Goal: Task Accomplishment & Management: Manage account settings

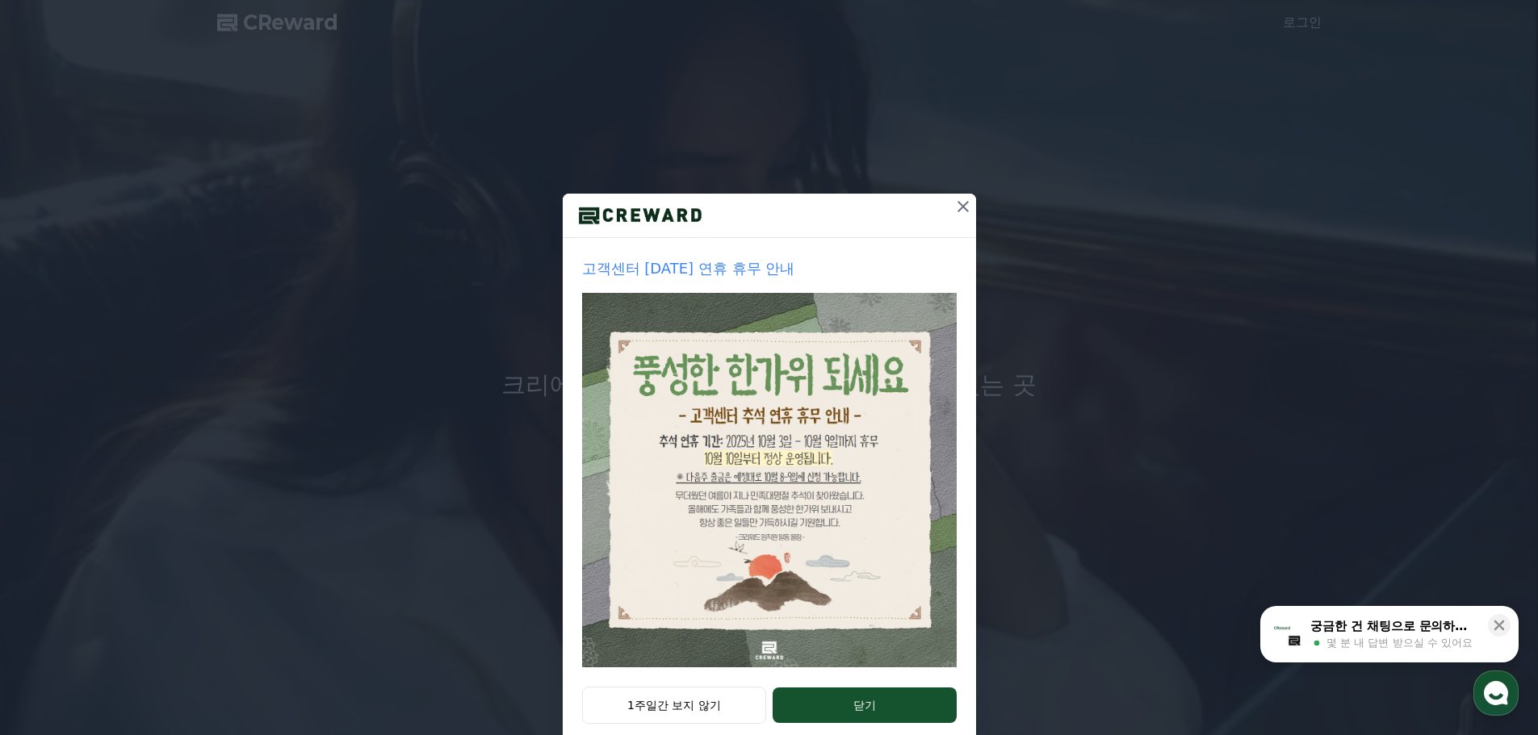
scroll to position [34, 0]
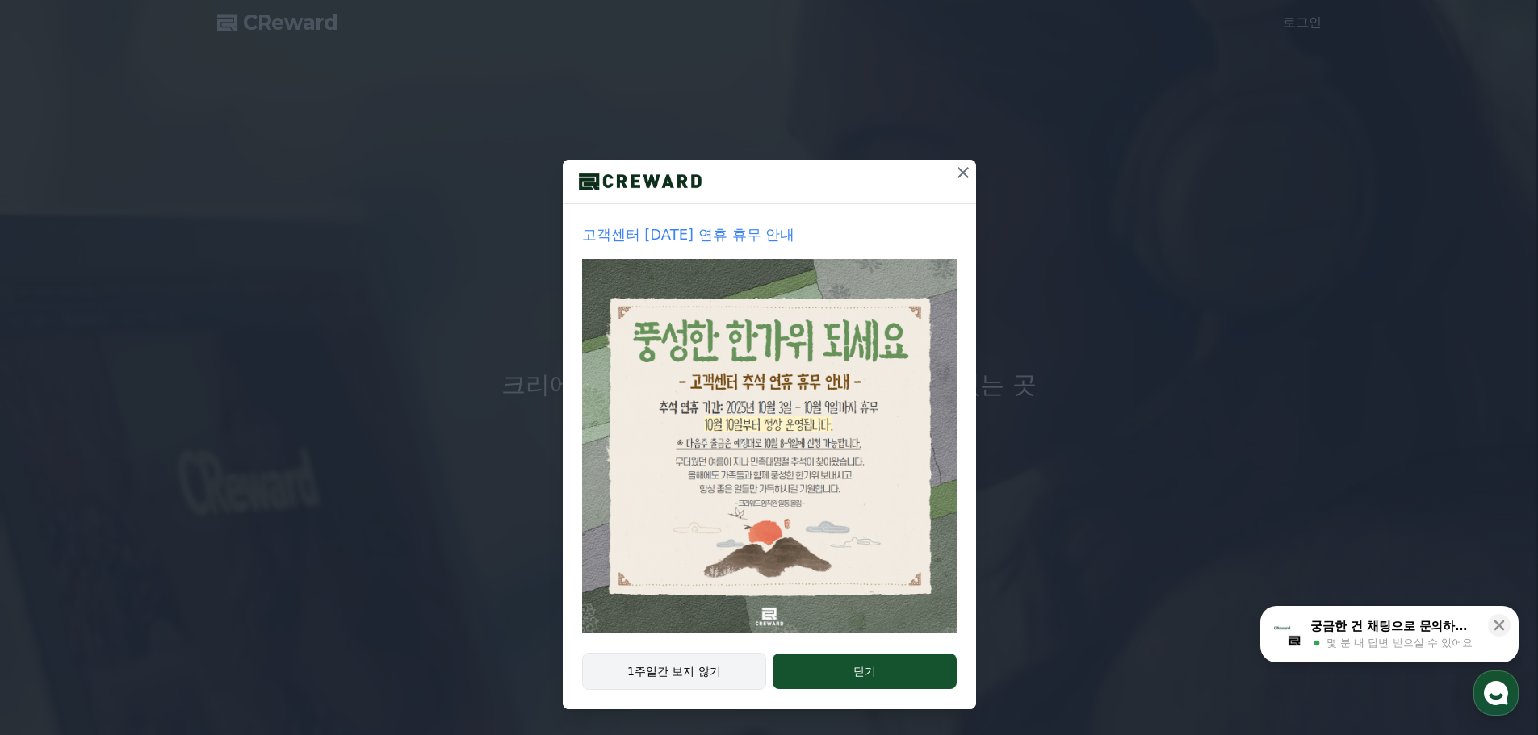
click at [703, 674] on button "1주일간 보지 않기" at bounding box center [674, 671] width 185 height 37
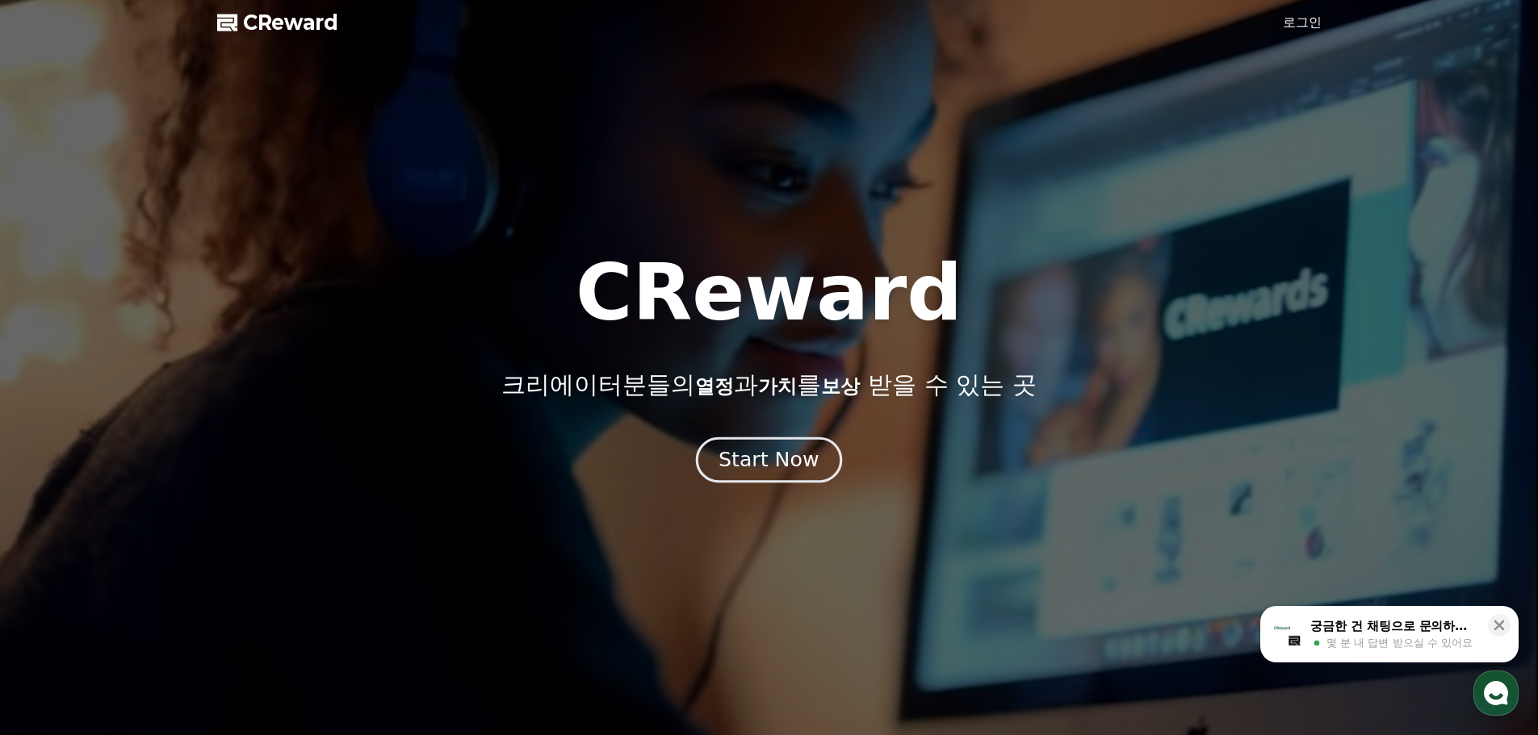
click at [774, 471] on div "Start Now" at bounding box center [768, 459] width 100 height 27
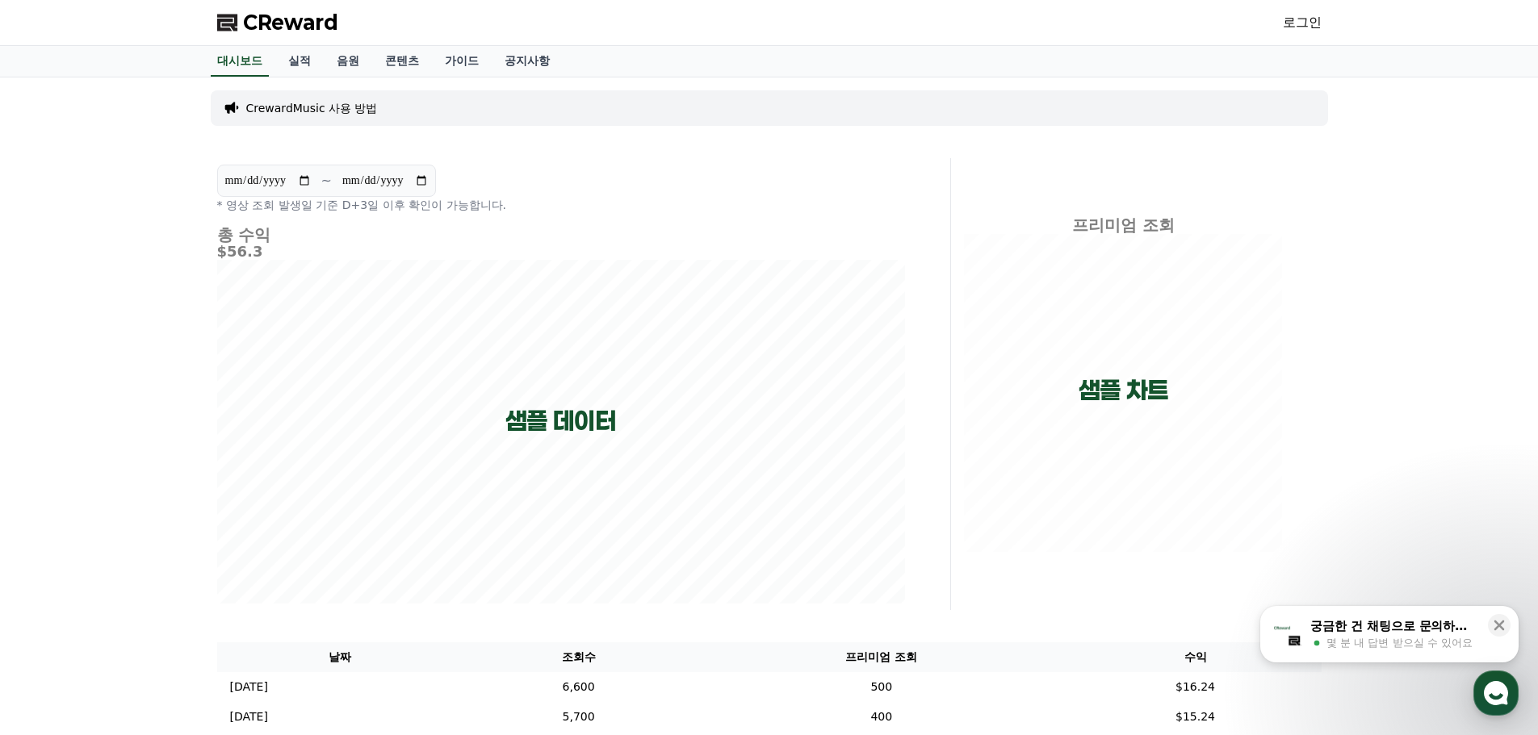
click at [1289, 15] on link "로그인" at bounding box center [1302, 22] width 39 height 19
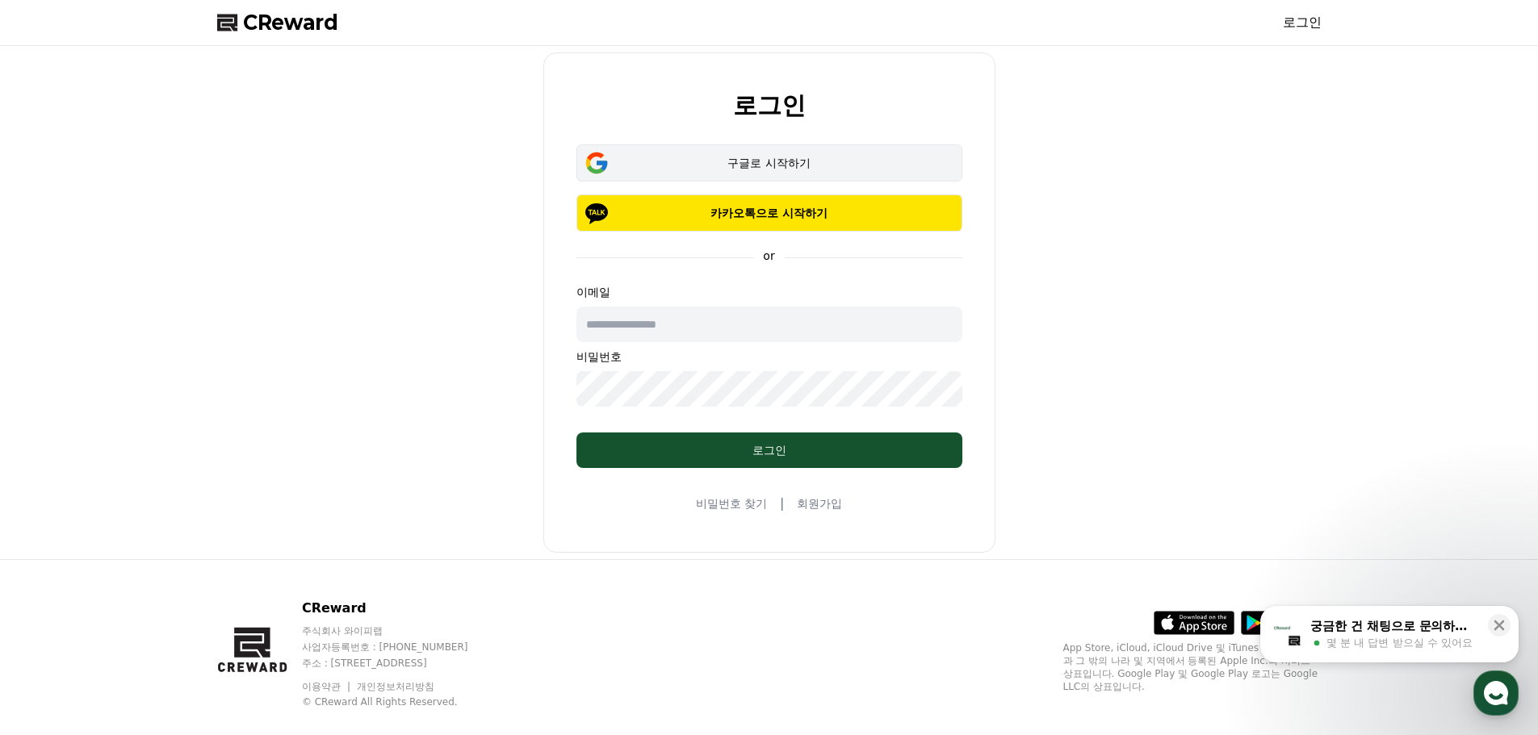
click at [775, 173] on button "구글로 시작하기" at bounding box center [769, 162] width 386 height 37
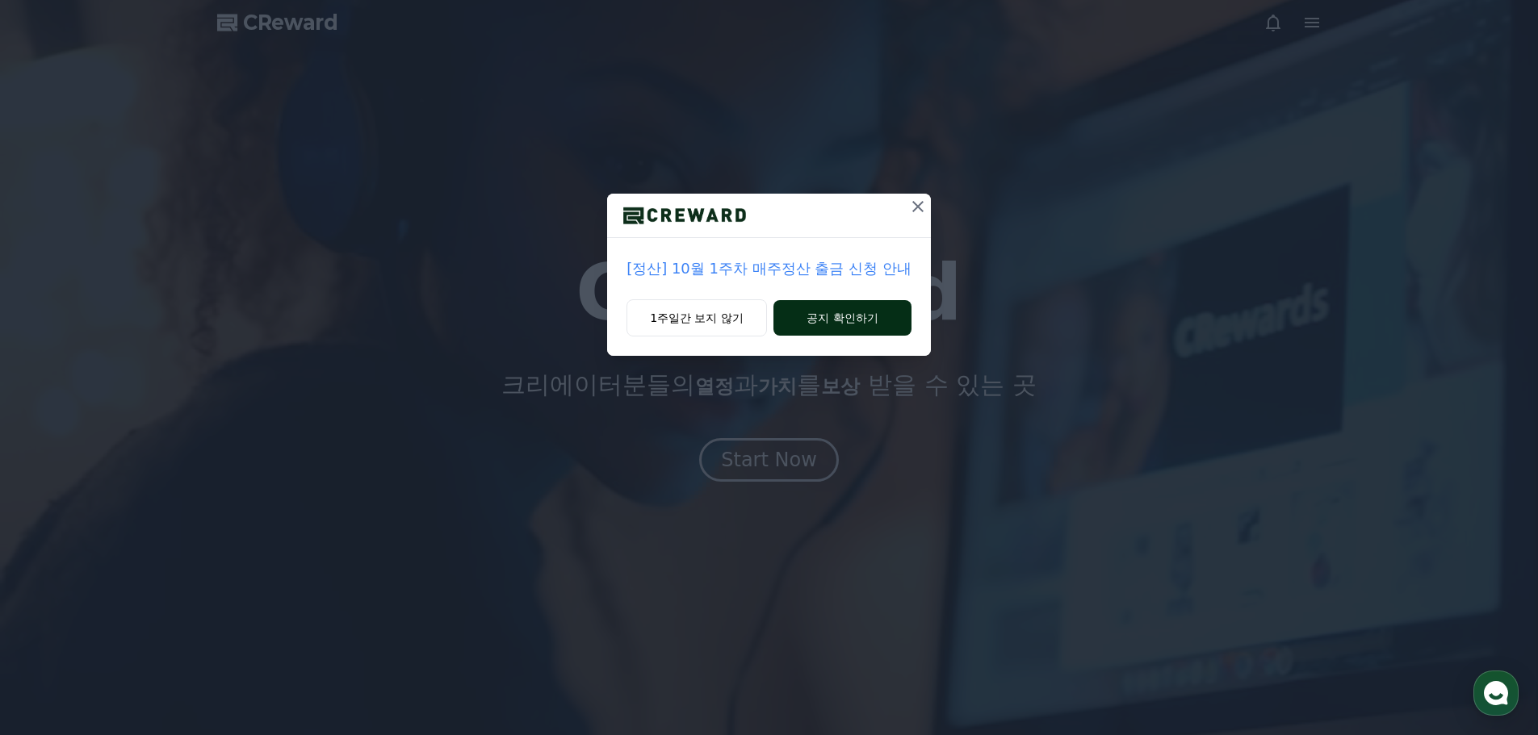
click at [844, 321] on button "공지 확인하기" at bounding box center [842, 318] width 138 height 36
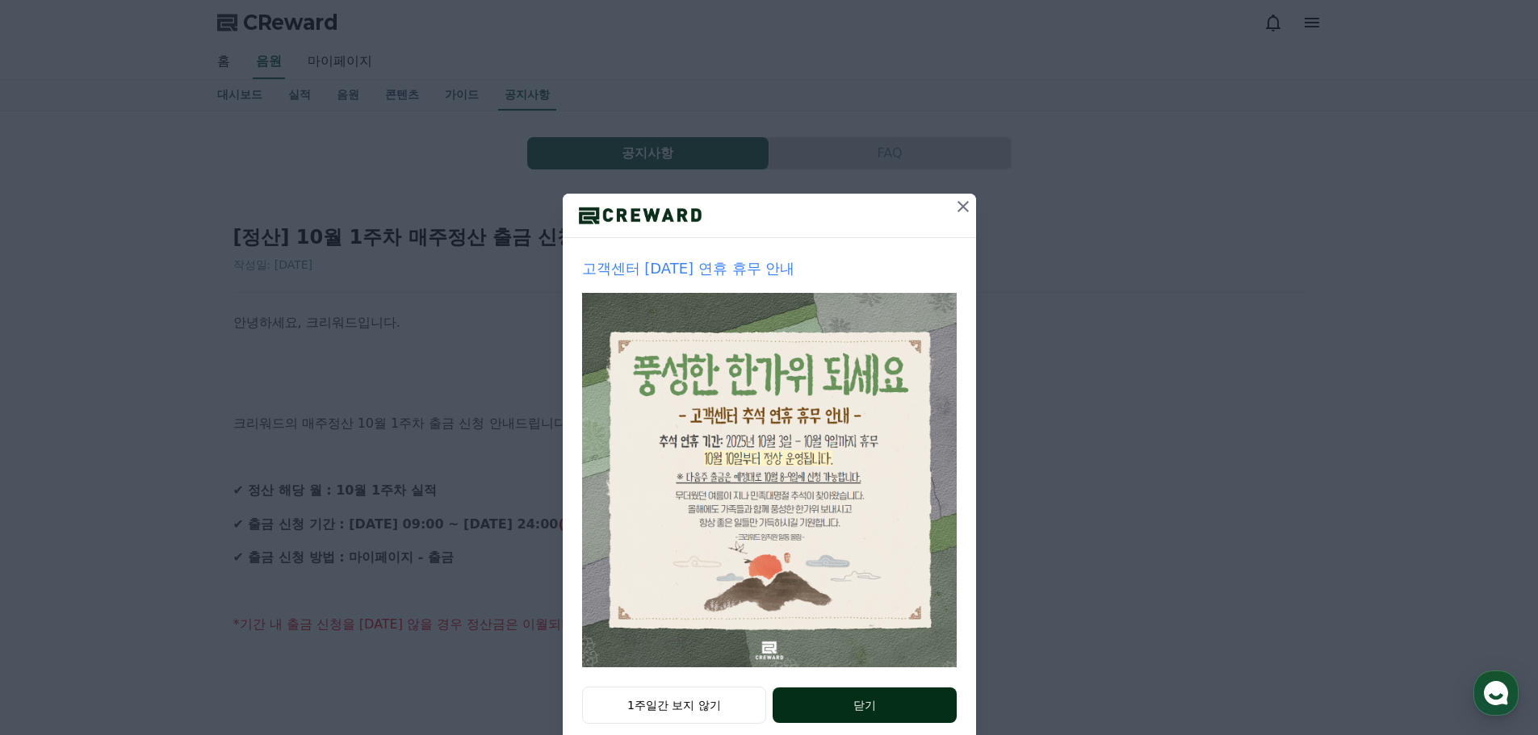
click at [861, 701] on button "닫기" at bounding box center [864, 706] width 183 height 36
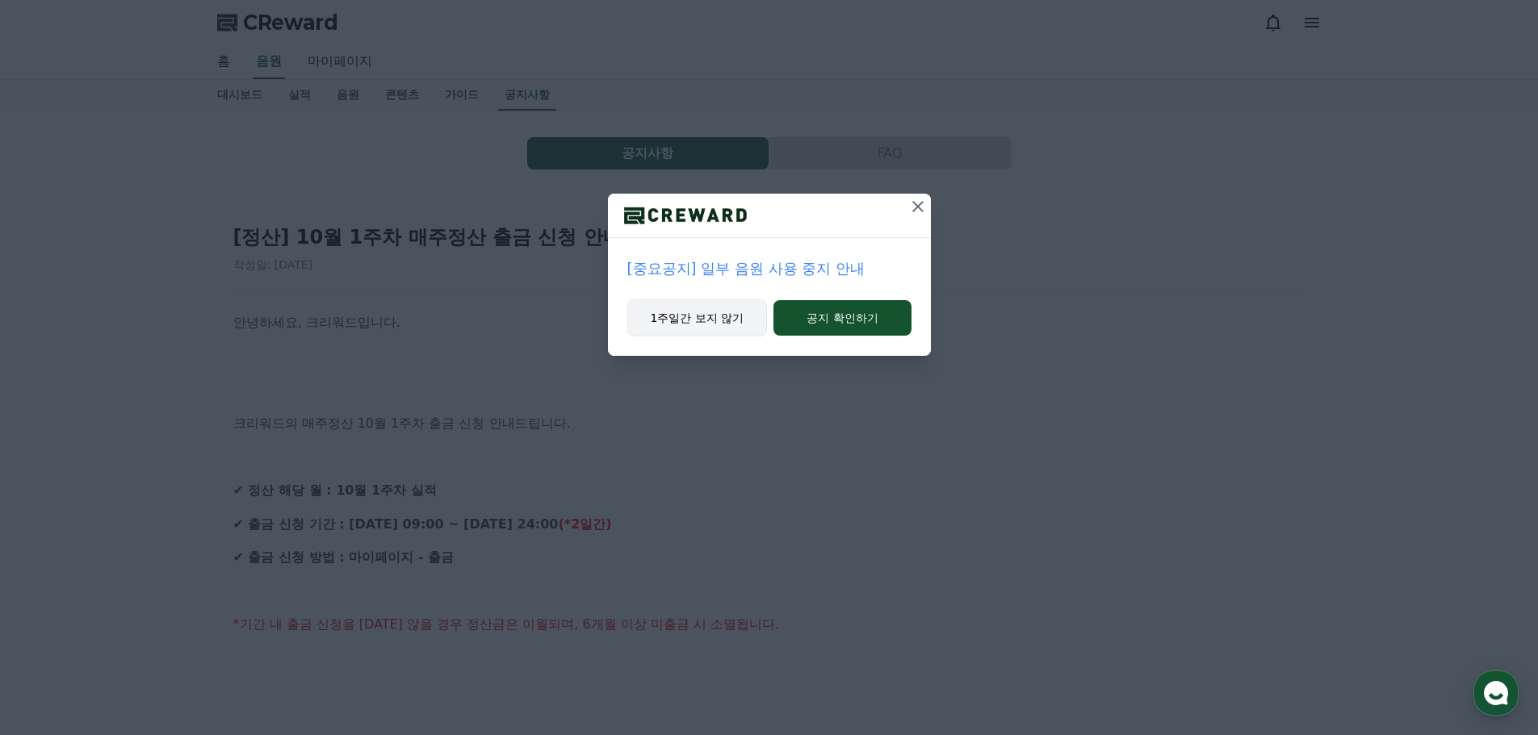
click at [713, 319] on button "1주일간 보지 않기" at bounding box center [697, 317] width 140 height 37
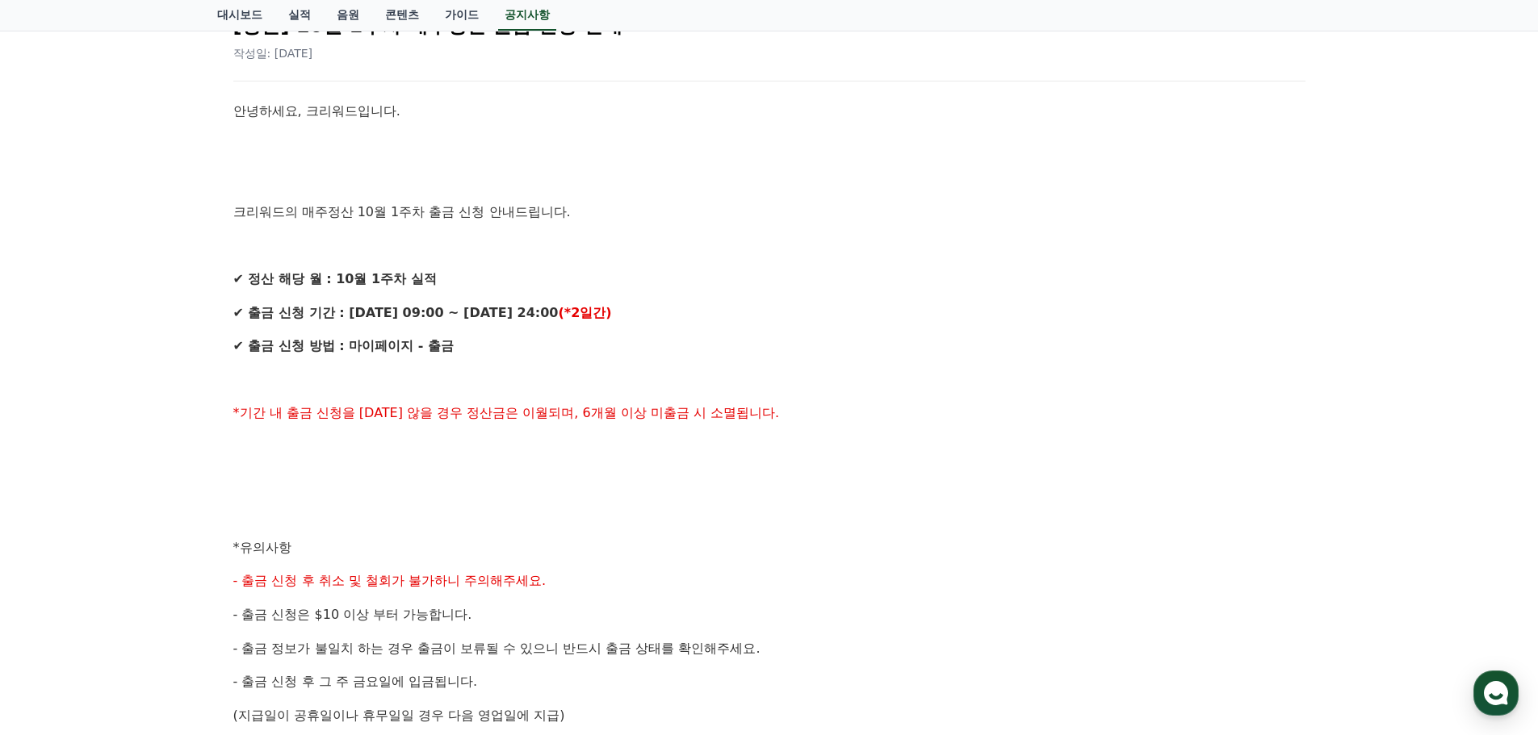
scroll to position [783, 0]
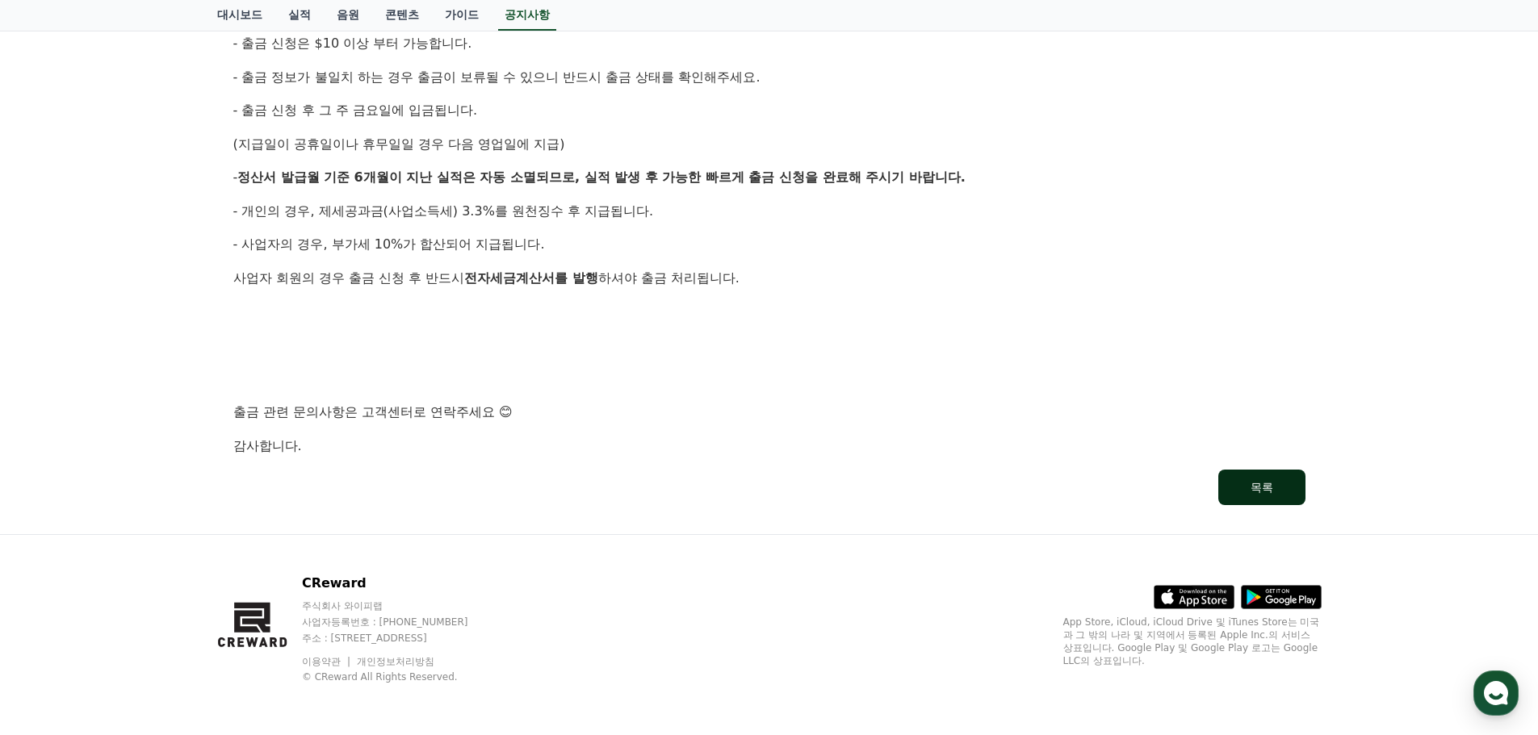
click at [1266, 492] on div "목록" at bounding box center [1261, 488] width 23 height 16
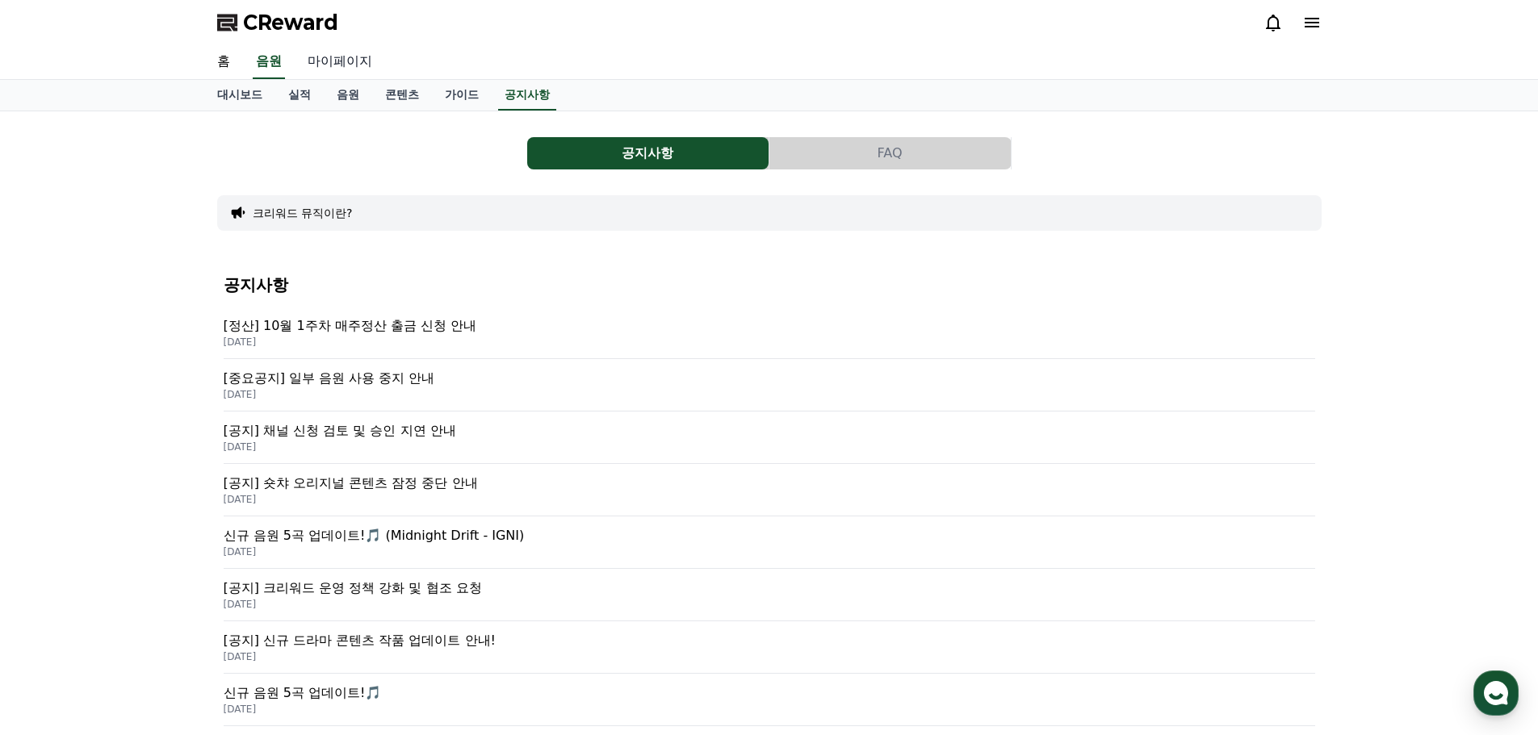
click at [334, 62] on link "마이페이지" at bounding box center [340, 62] width 90 height 34
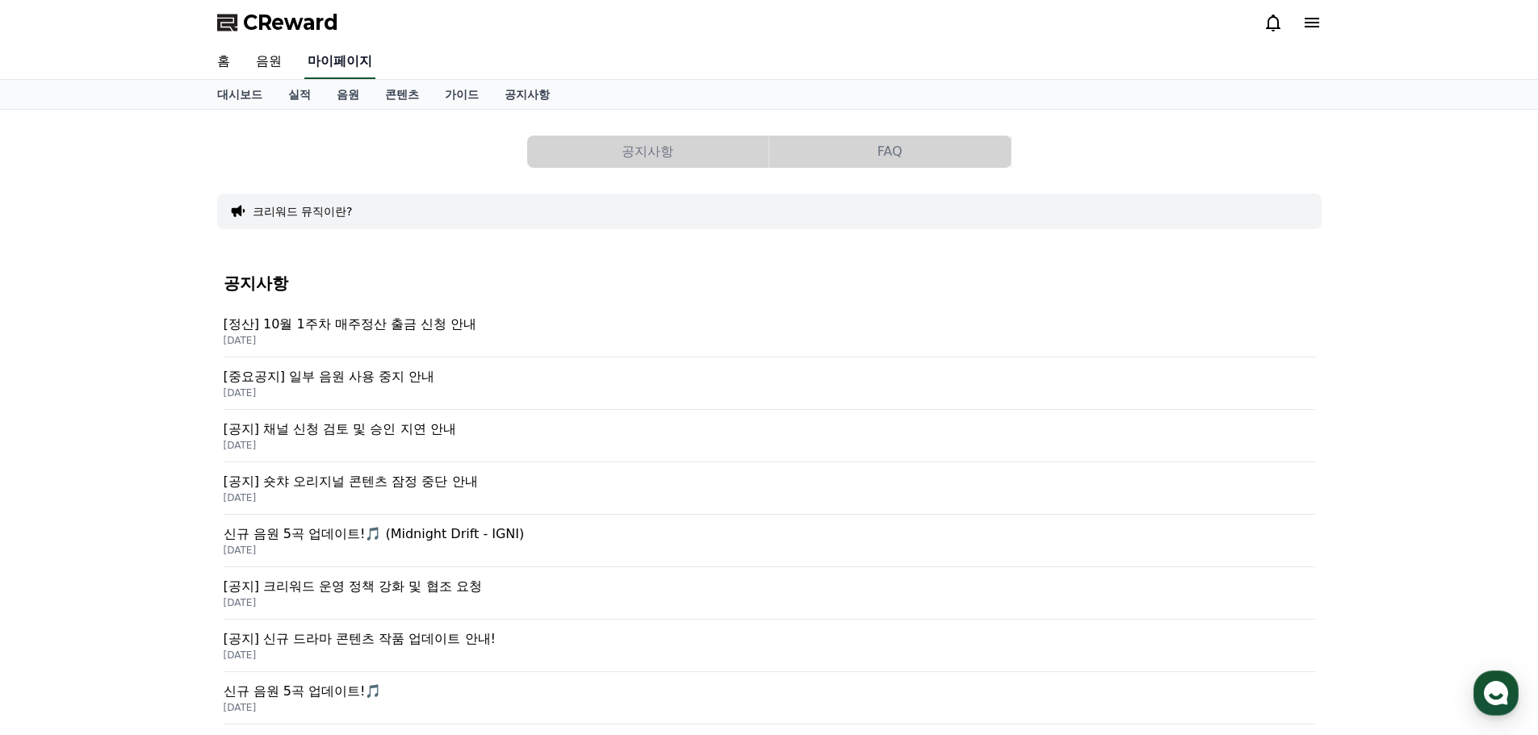
select select "**********"
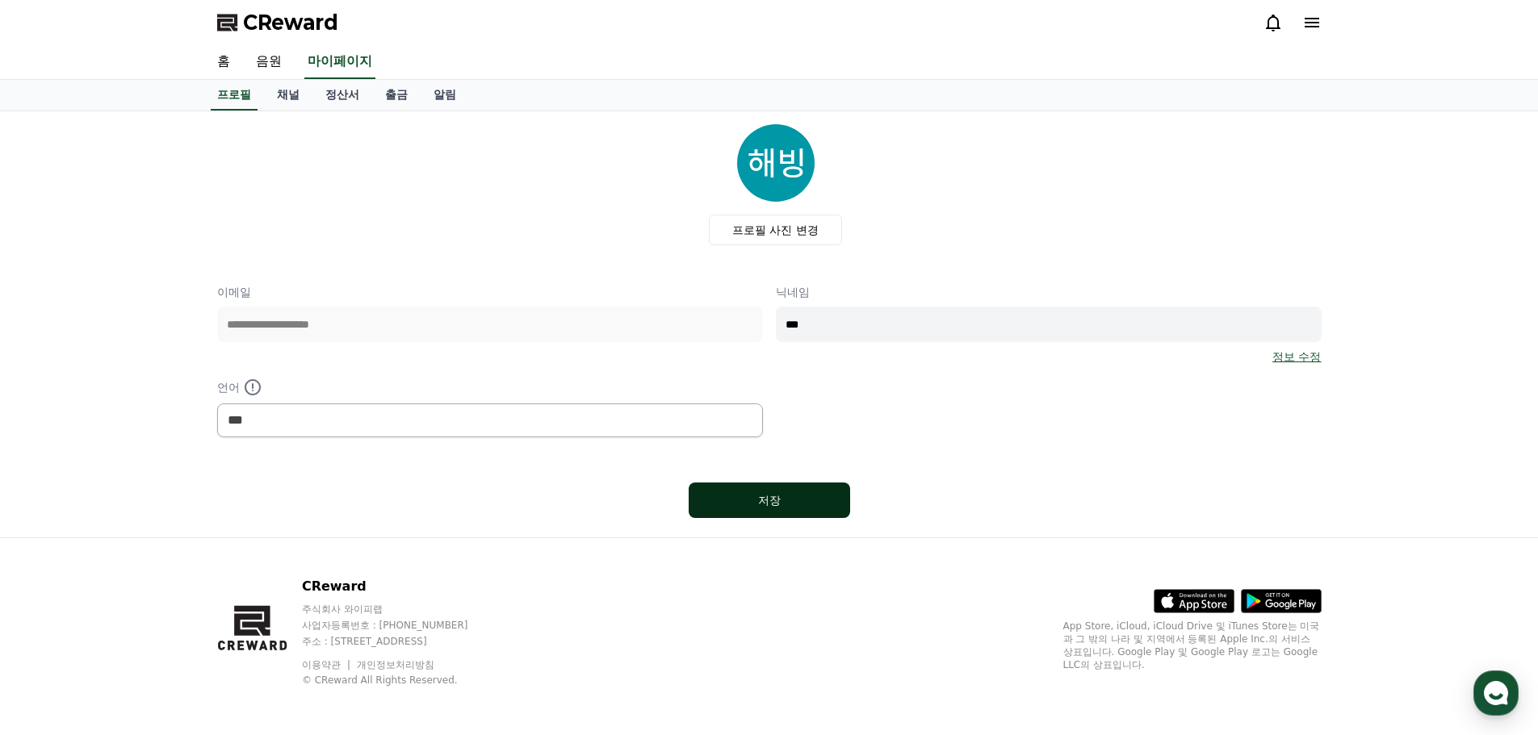
click at [806, 495] on div "저장" at bounding box center [769, 500] width 97 height 16
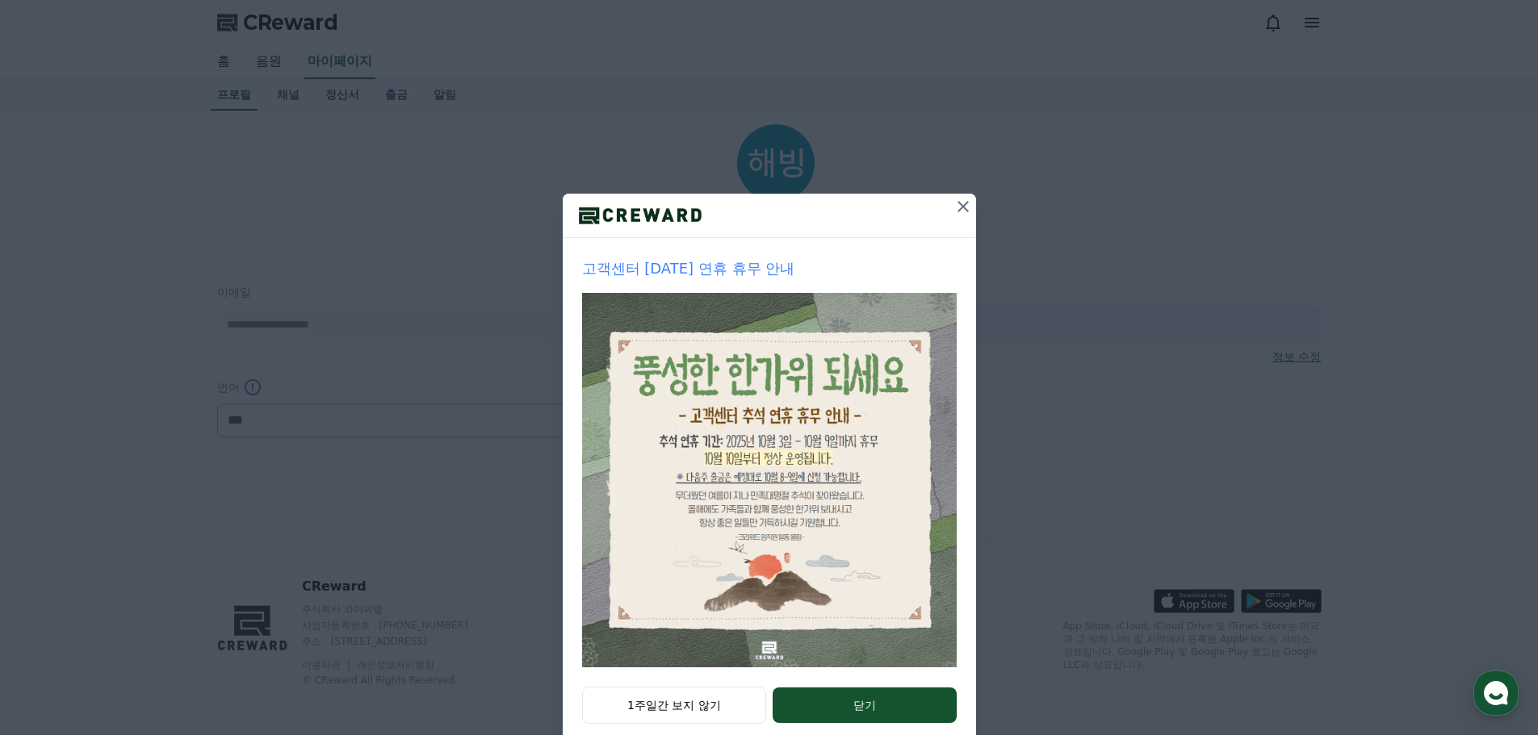
select select "**********"
click at [697, 706] on button "1주일간 보지 않기" at bounding box center [674, 705] width 185 height 37
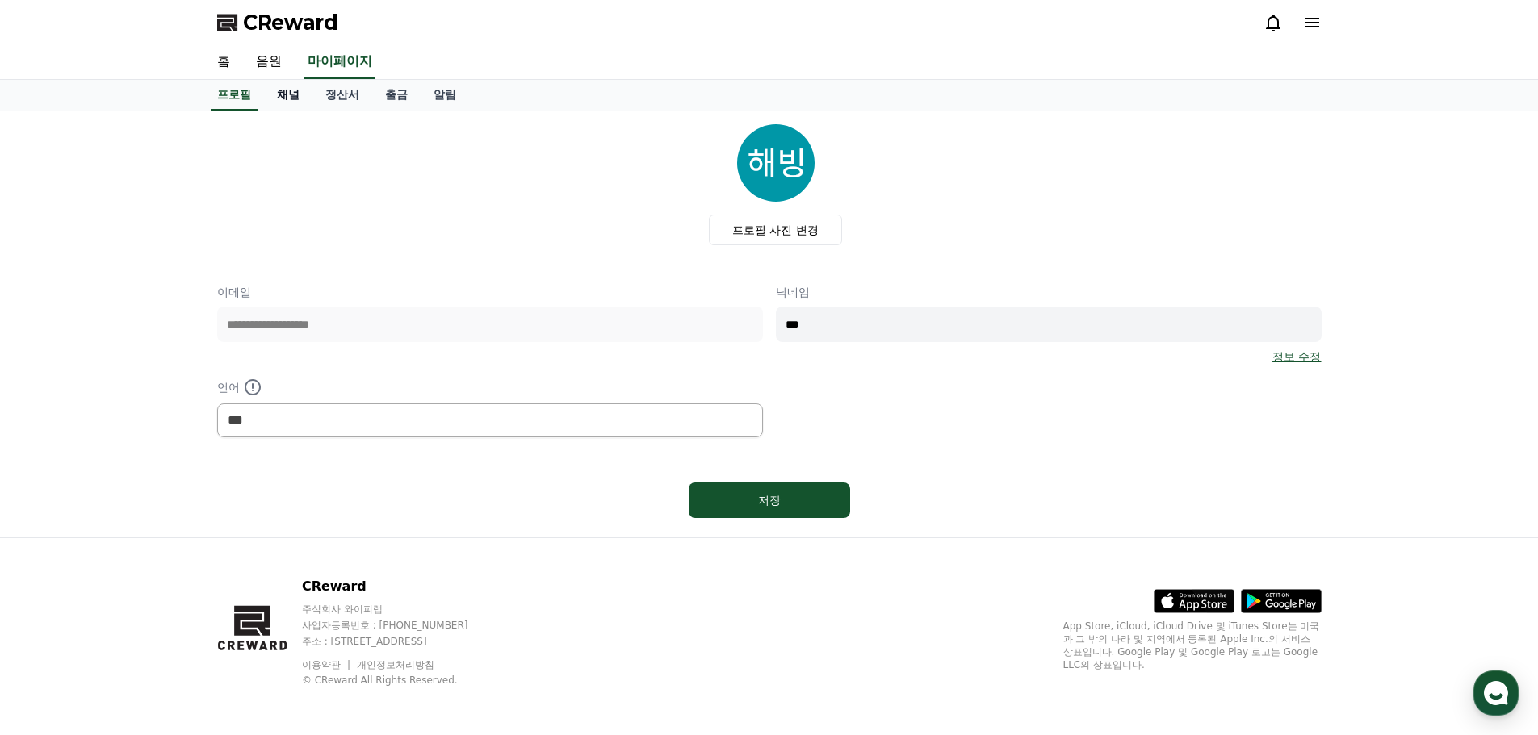
click at [287, 103] on link "채널" at bounding box center [288, 95] width 48 height 31
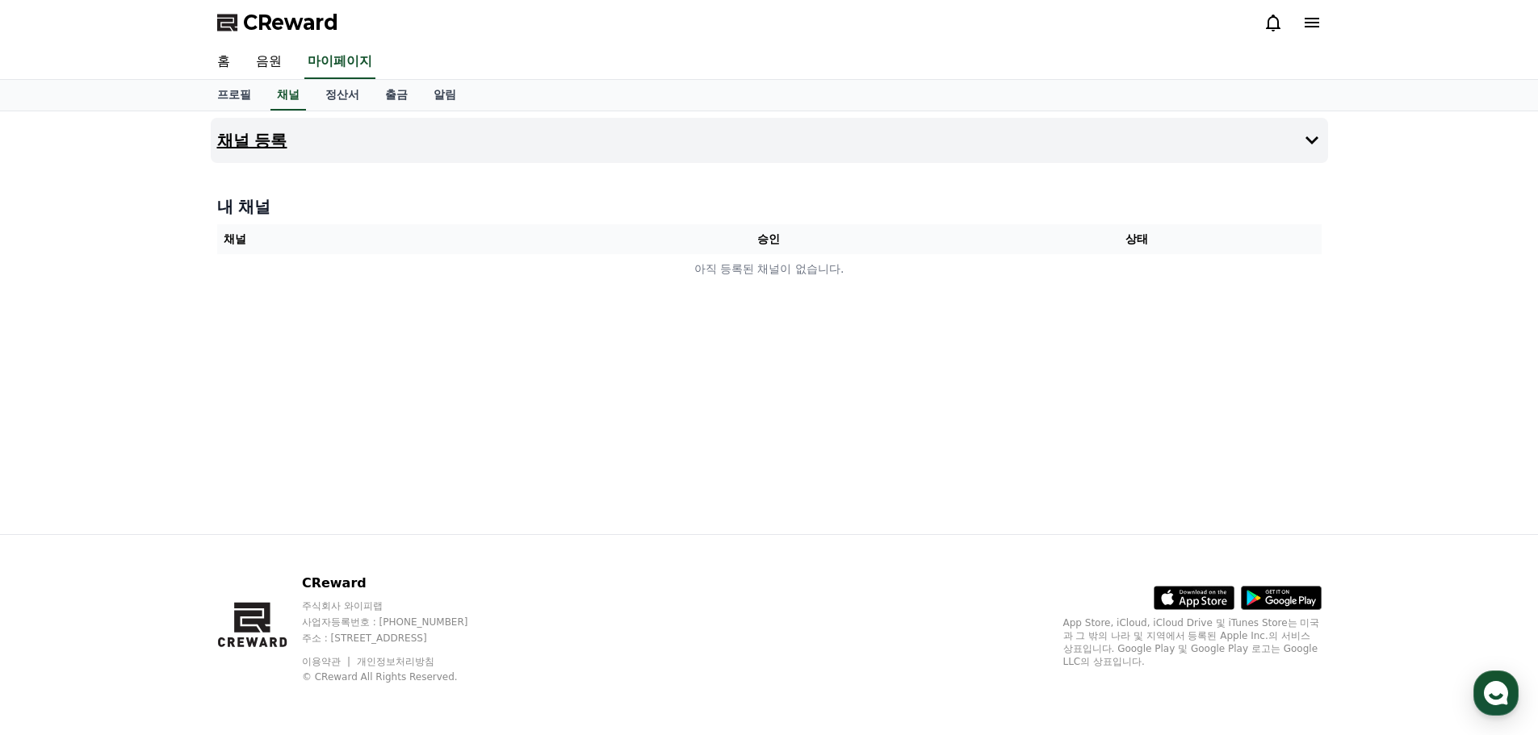
click at [319, 148] on button "채널 등록" at bounding box center [769, 140] width 1117 height 45
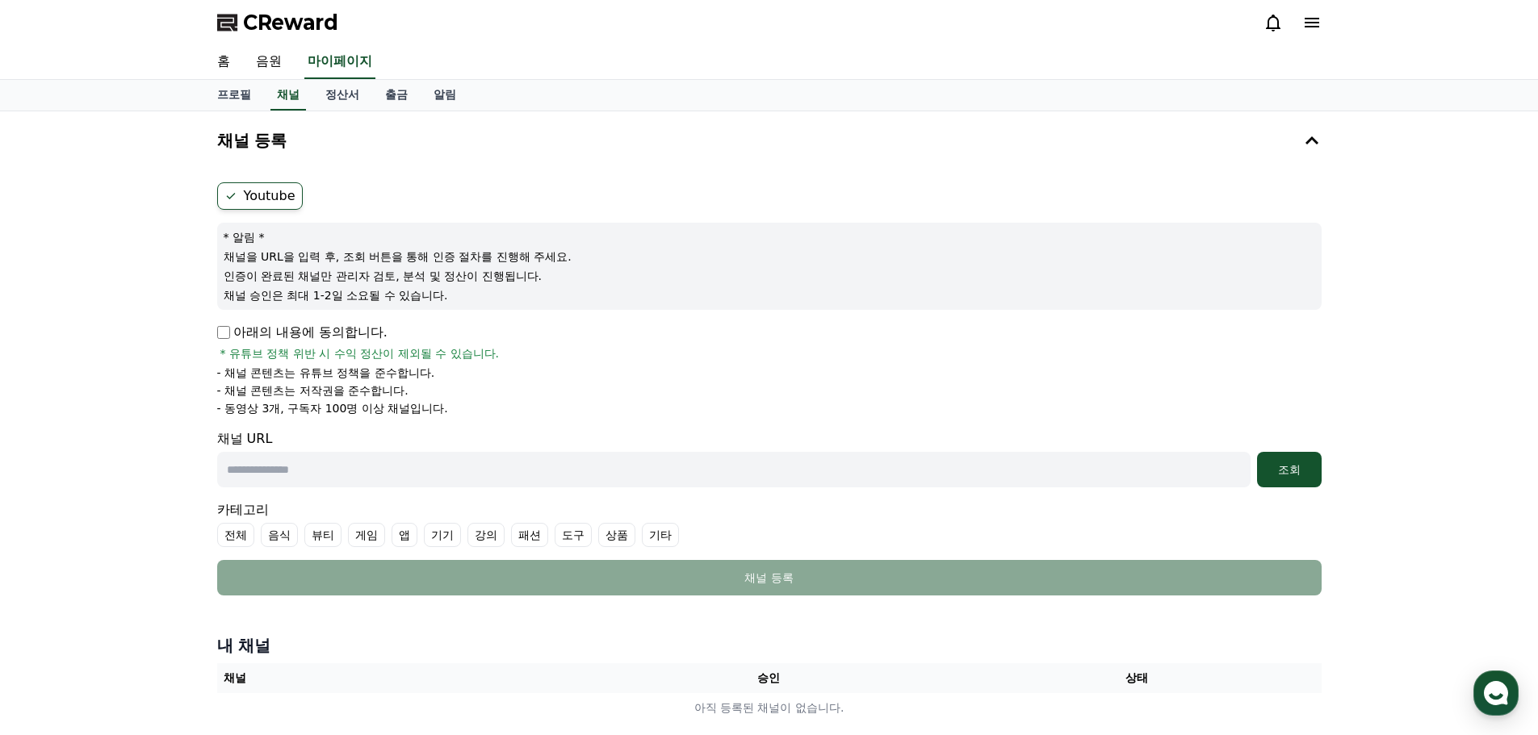
click at [323, 475] on input "text" at bounding box center [733, 470] width 1033 height 36
paste input "**********"
type input "**********"
click at [1277, 479] on button "조회" at bounding box center [1289, 470] width 65 height 36
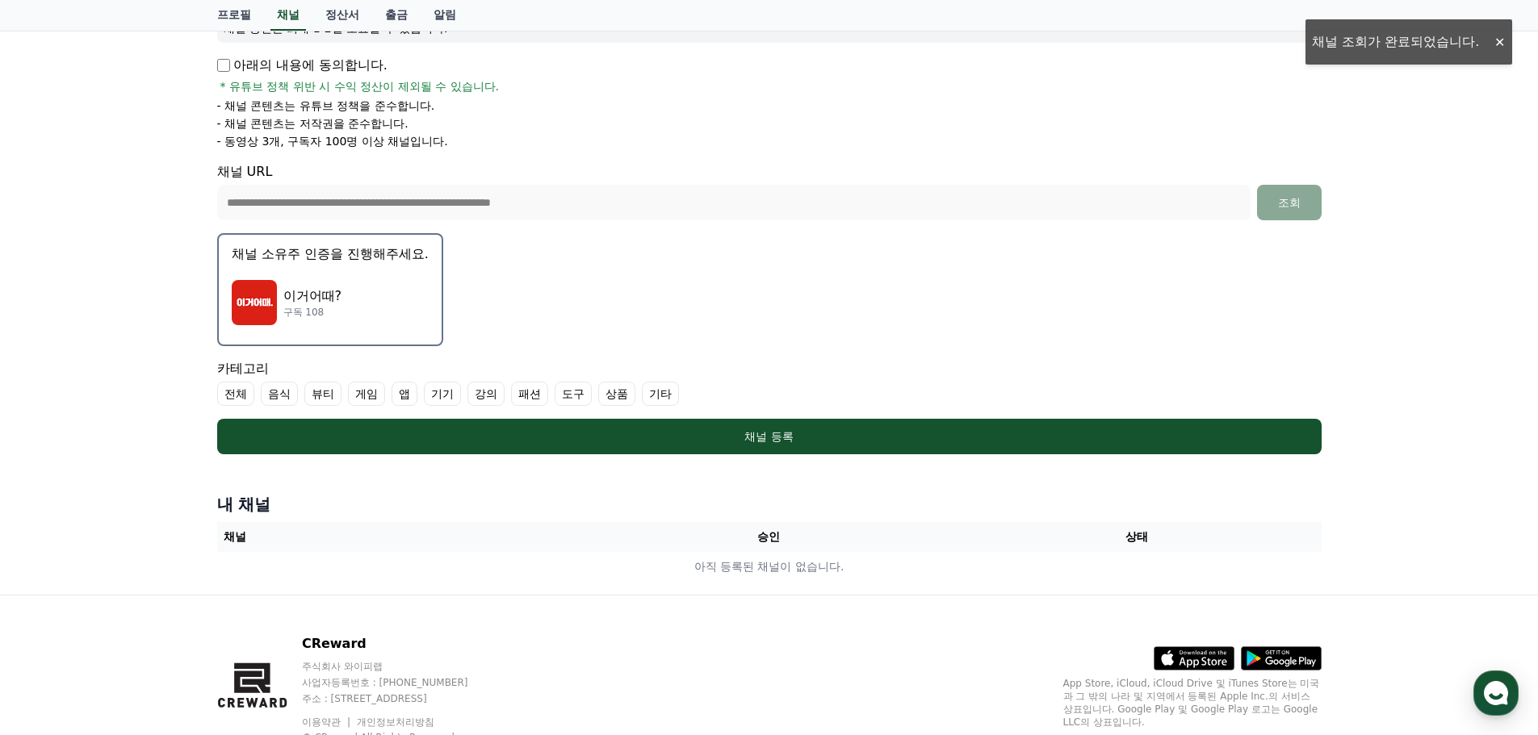
scroll to position [269, 0]
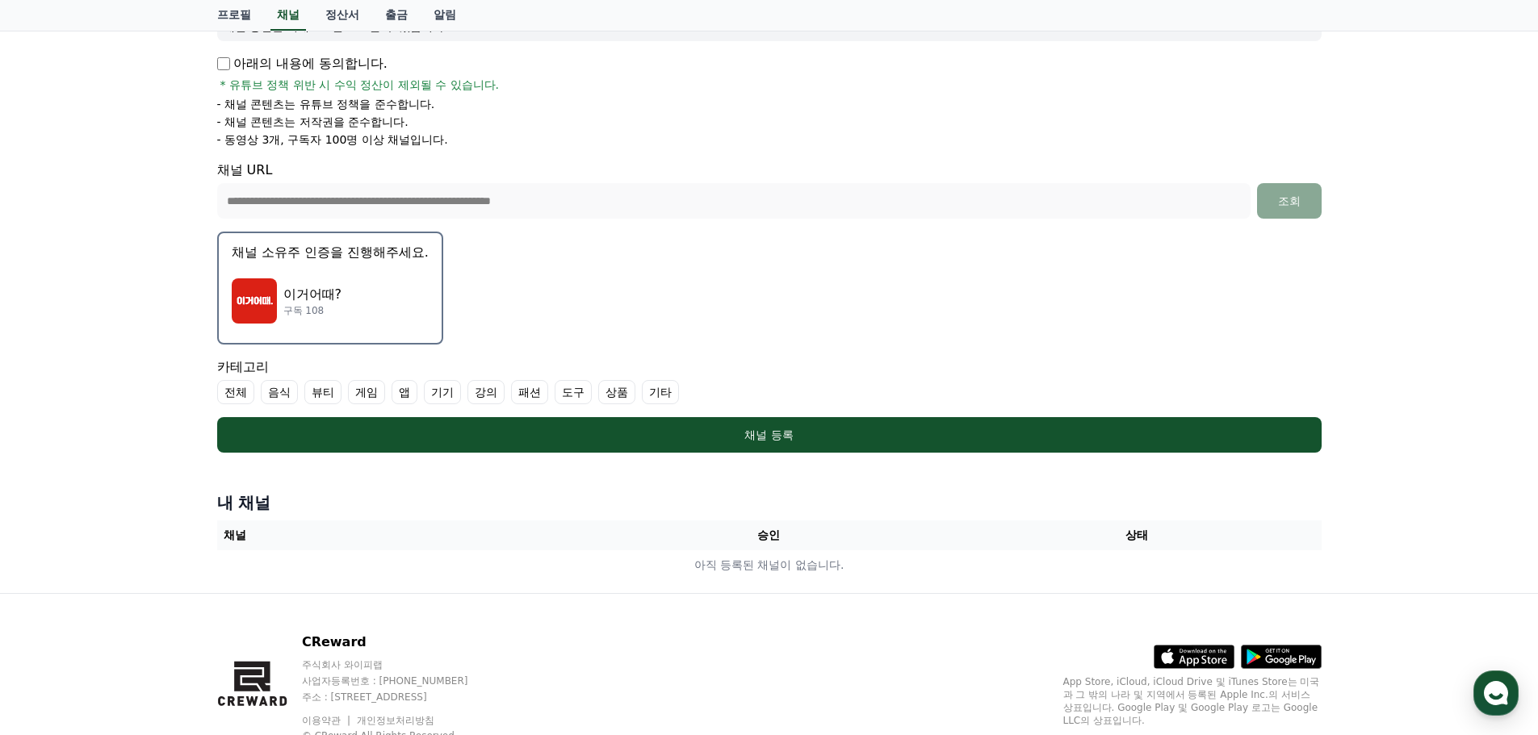
click at [325, 286] on p "이거어때?" at bounding box center [312, 294] width 59 height 19
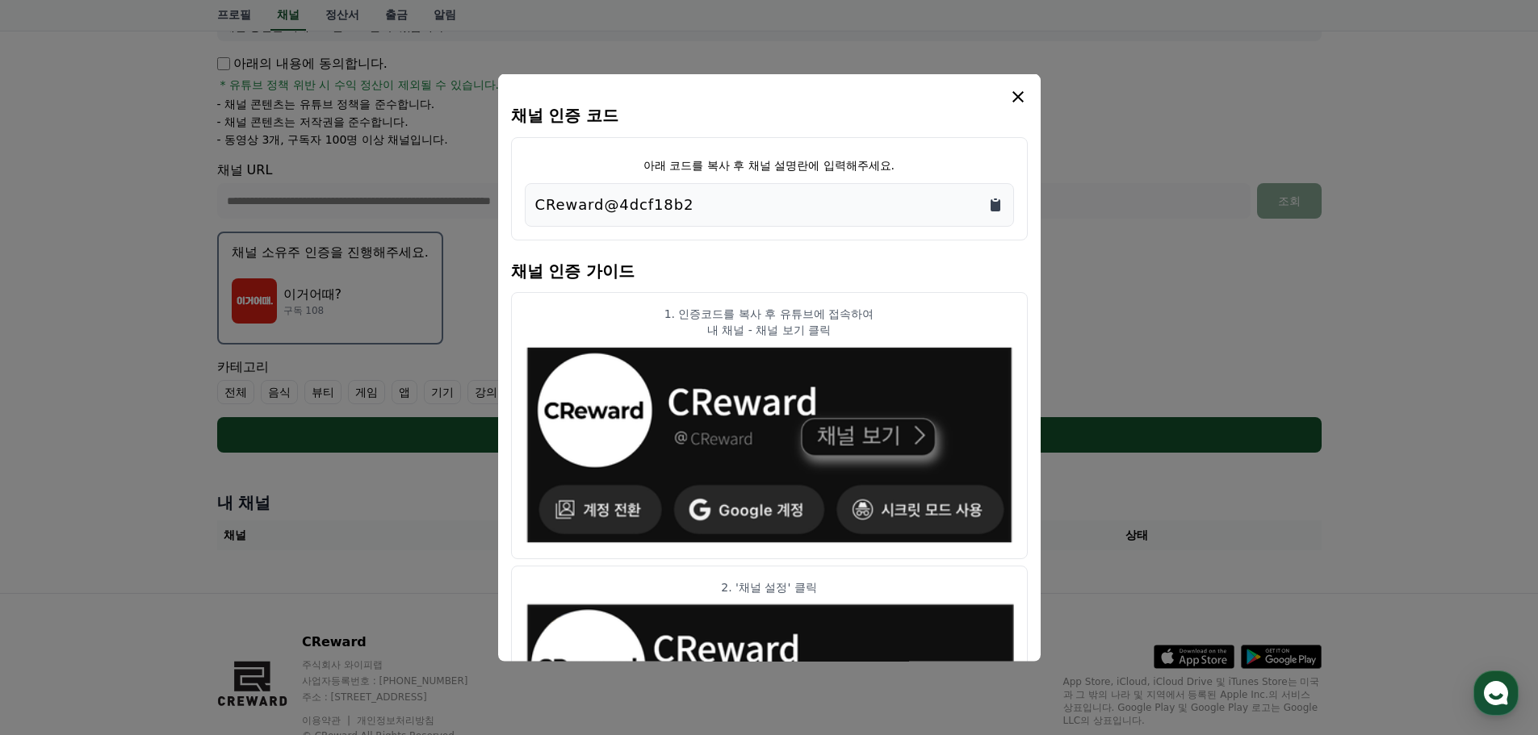
click at [990, 203] on icon "Copy to clipboard" at bounding box center [995, 205] width 10 height 12
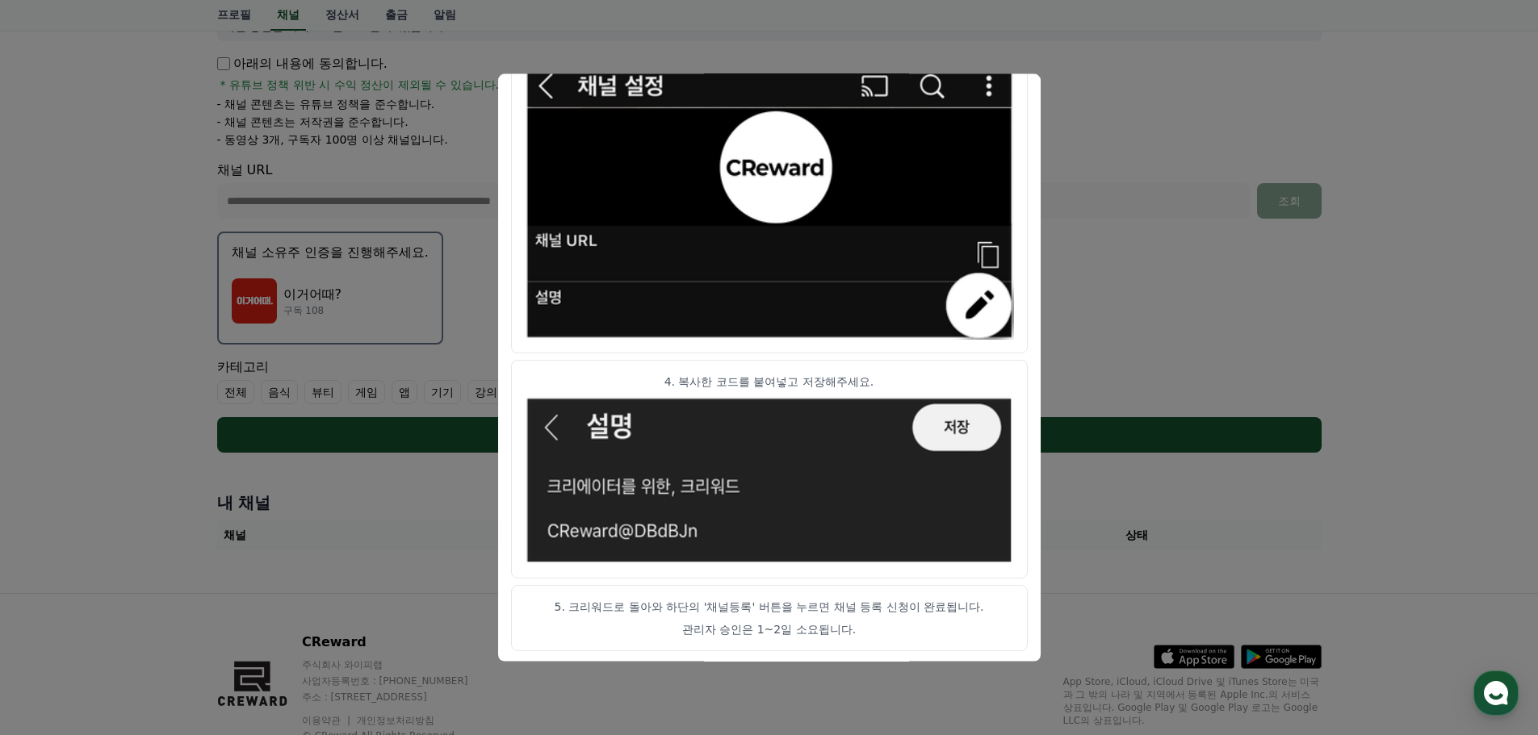
scroll to position [805, 0]
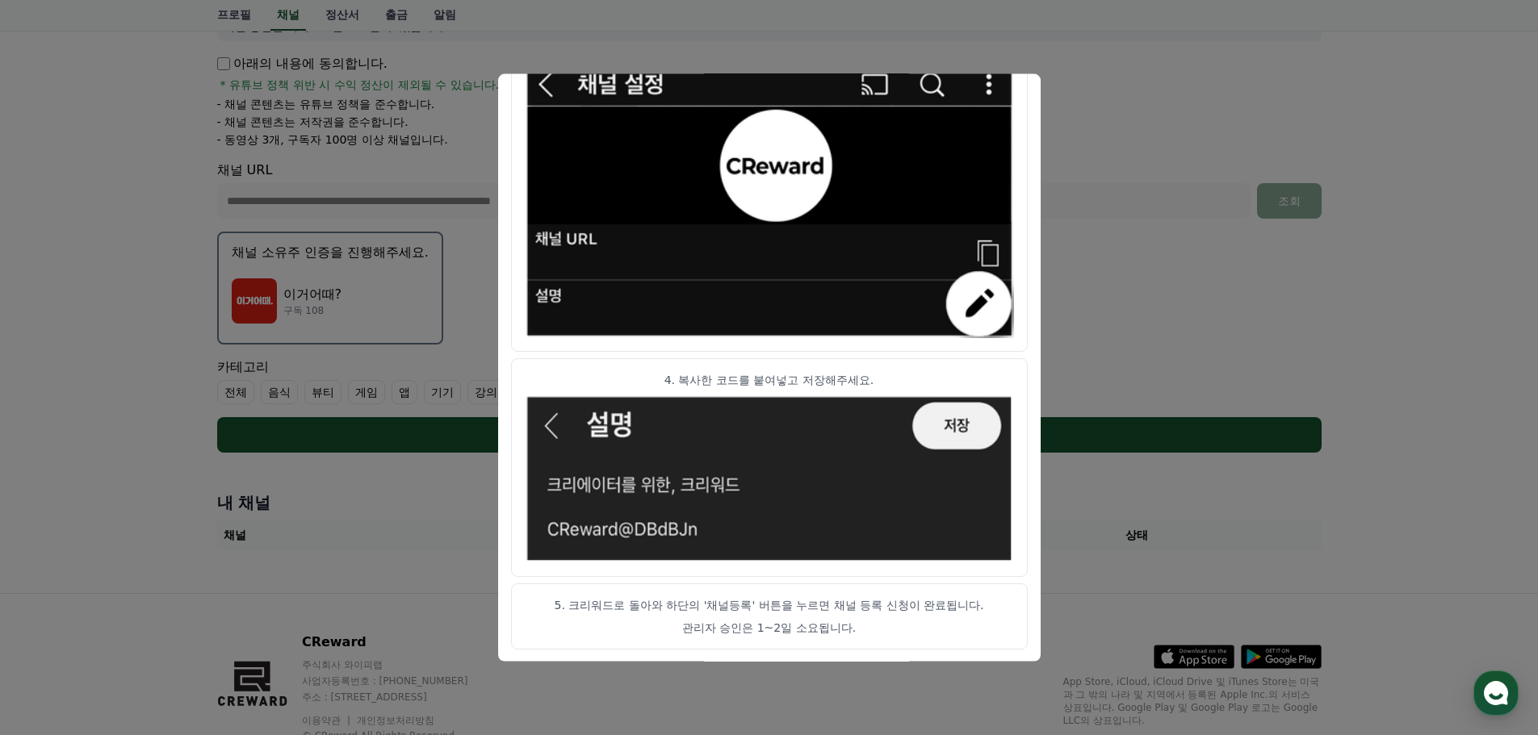
click at [1125, 303] on button "close modal" at bounding box center [769, 367] width 1538 height 735
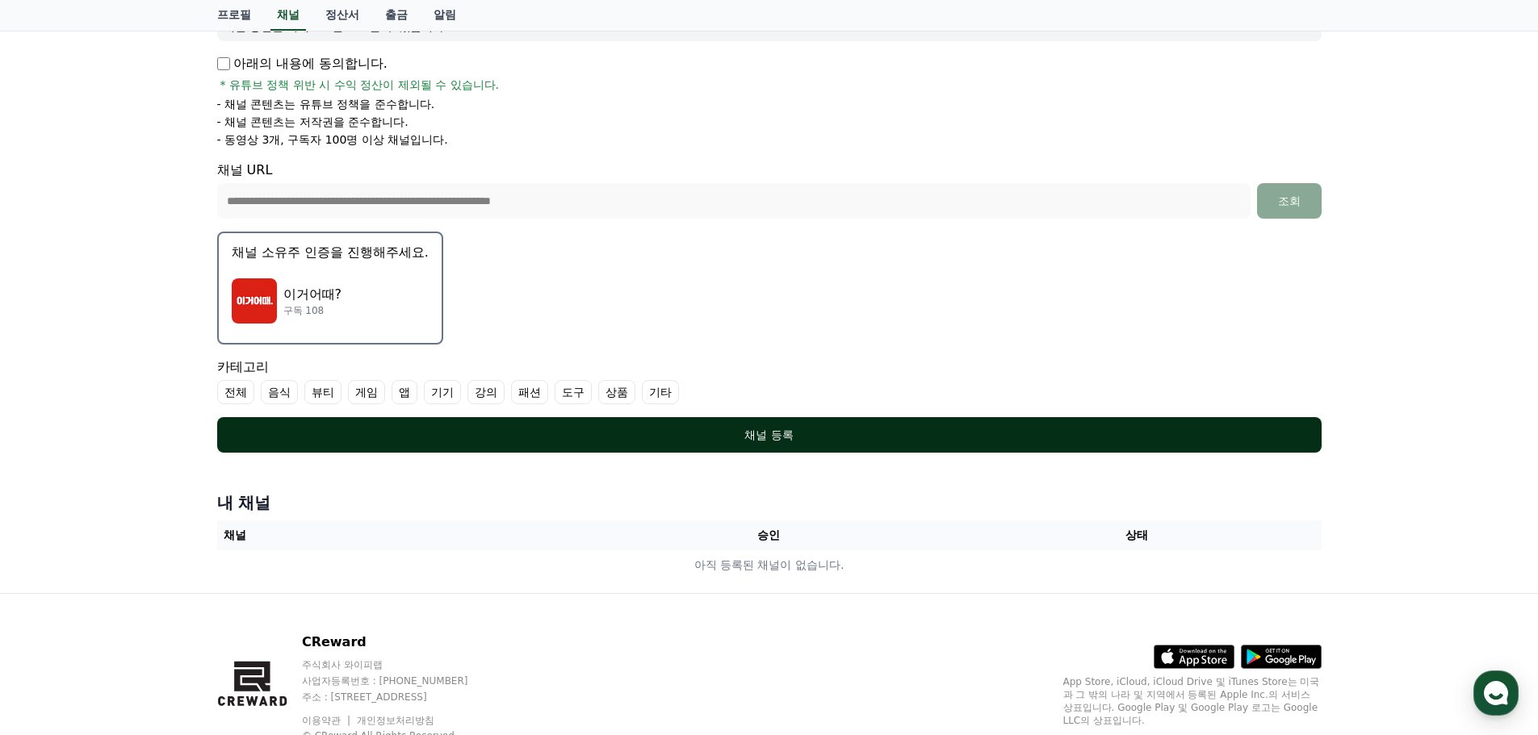
click at [843, 444] on button "채널 등록" at bounding box center [769, 435] width 1104 height 36
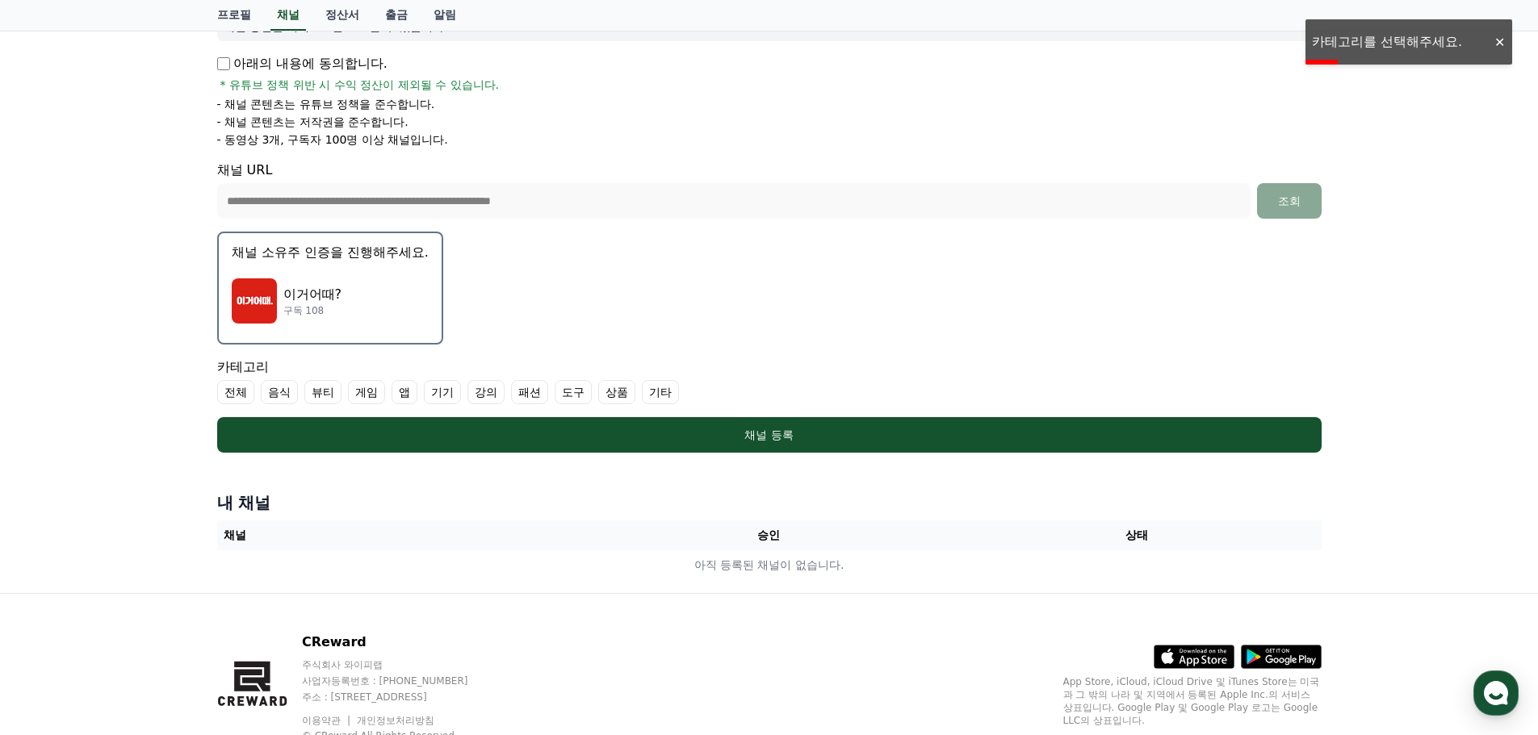
click at [619, 399] on label "상품" at bounding box center [616, 392] width 37 height 24
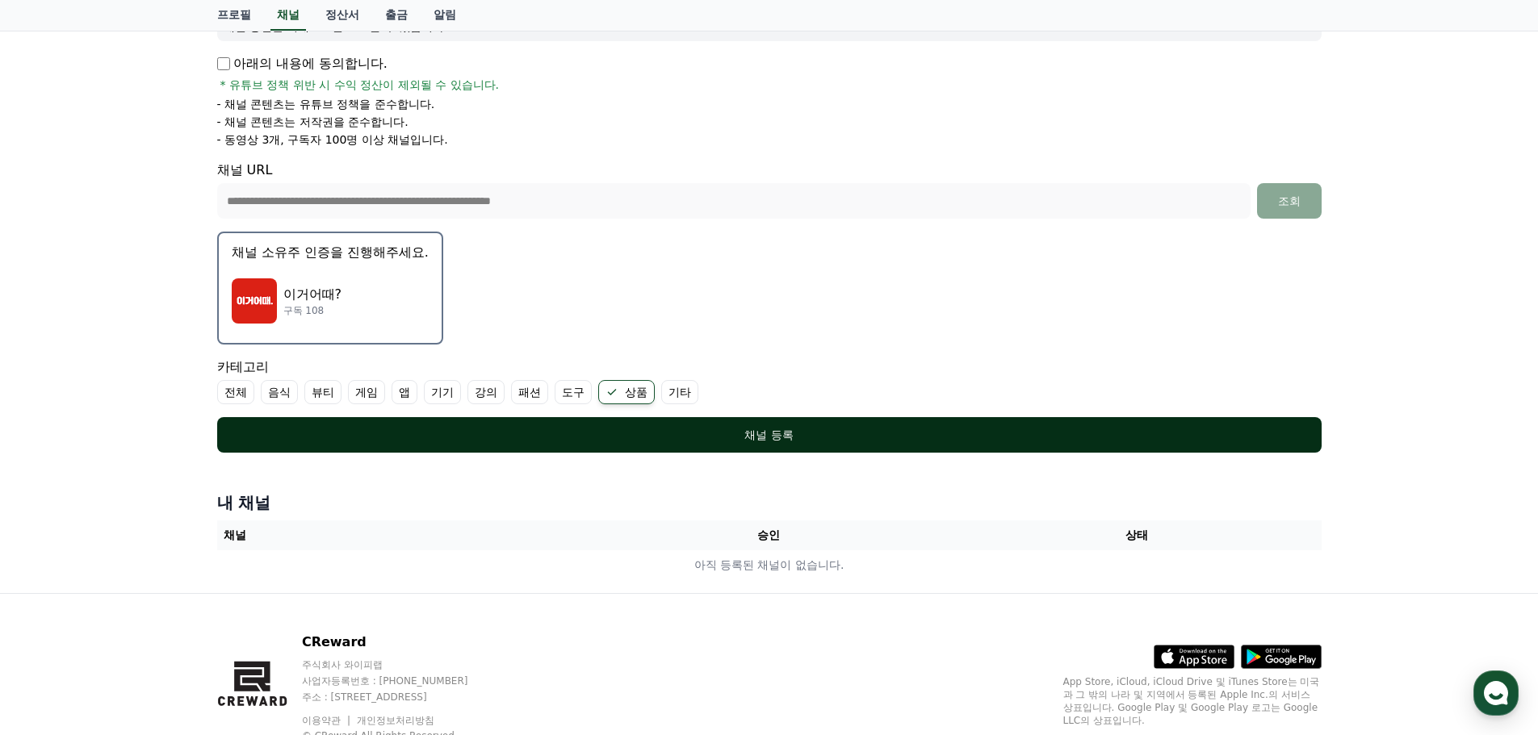
click at [665, 427] on div "채널 등록" at bounding box center [769, 435] width 1040 height 16
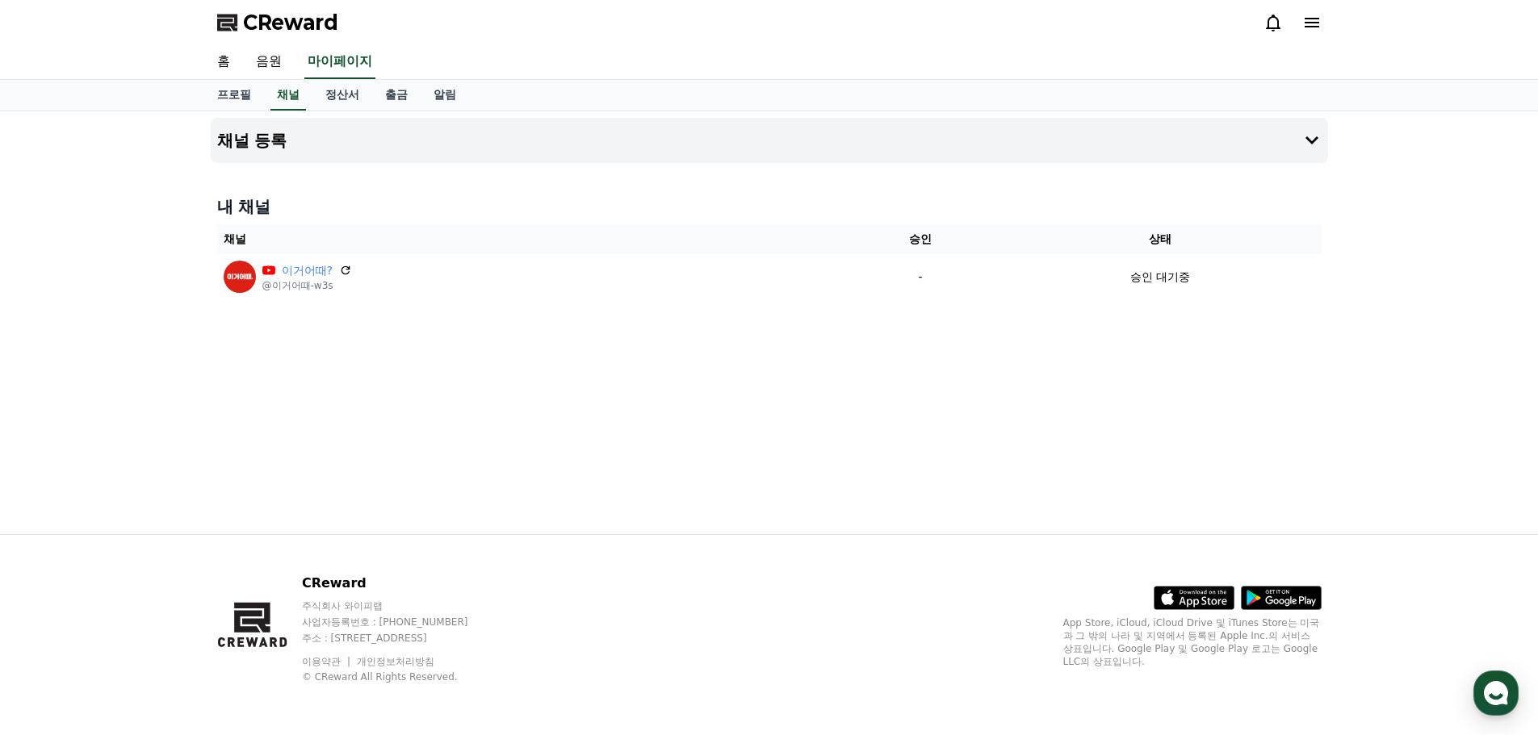
click at [291, 20] on span "CReward" at bounding box center [290, 23] width 95 height 26
